Goal: Find specific page/section: Find specific page/section

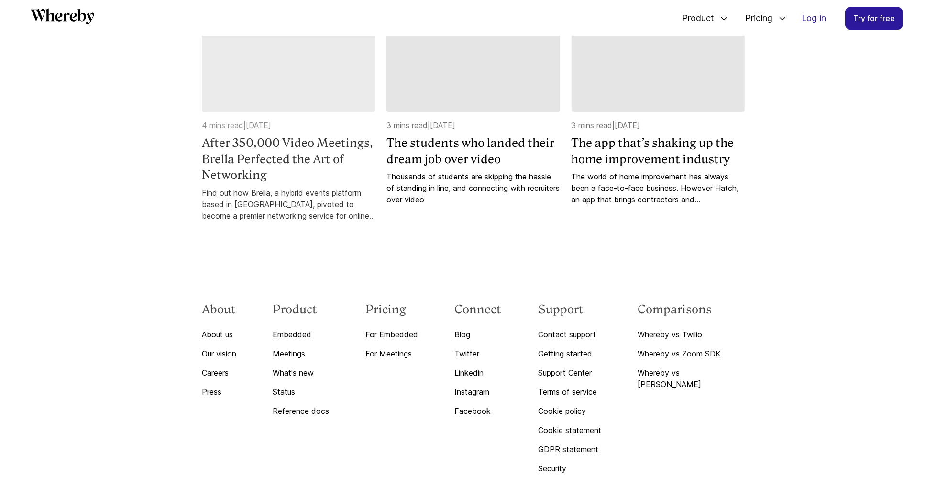
scroll to position [2829, 0]
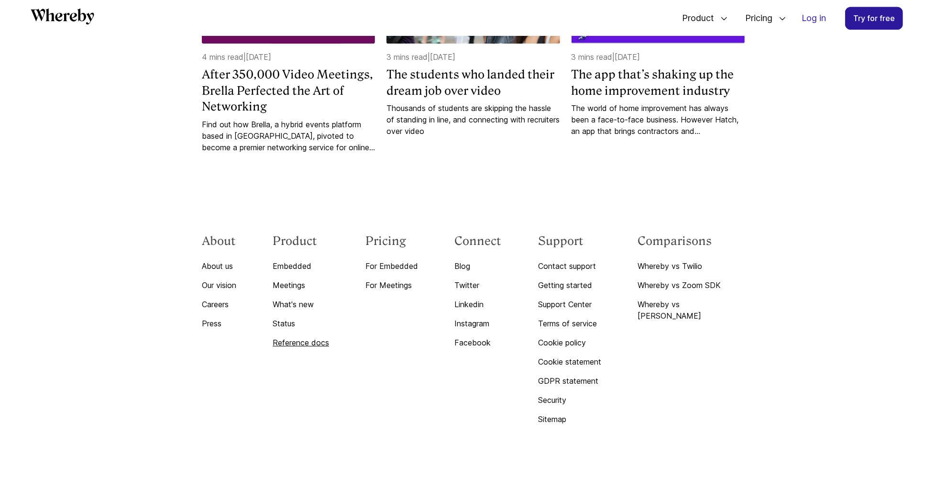
click at [324, 337] on link "Reference docs" at bounding box center [301, 342] width 56 height 11
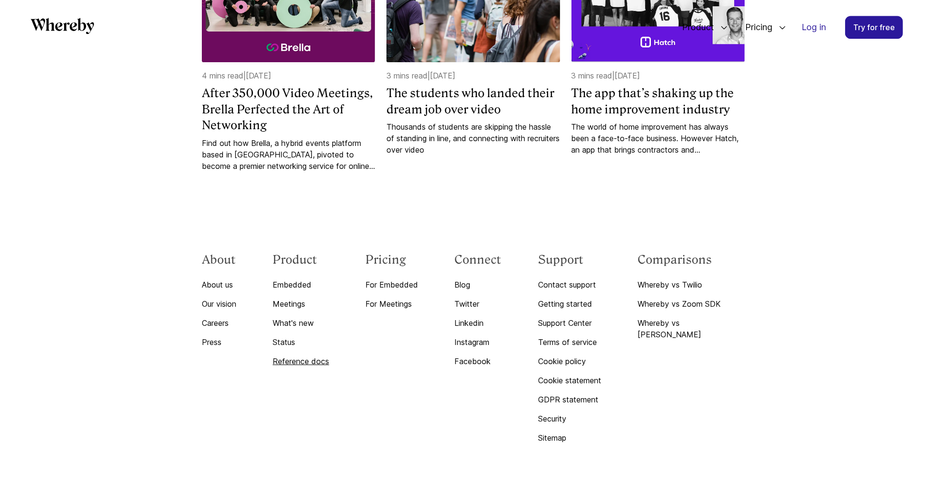
click at [311, 355] on link "Reference docs" at bounding box center [301, 360] width 56 height 11
